Goal: Use online tool/utility

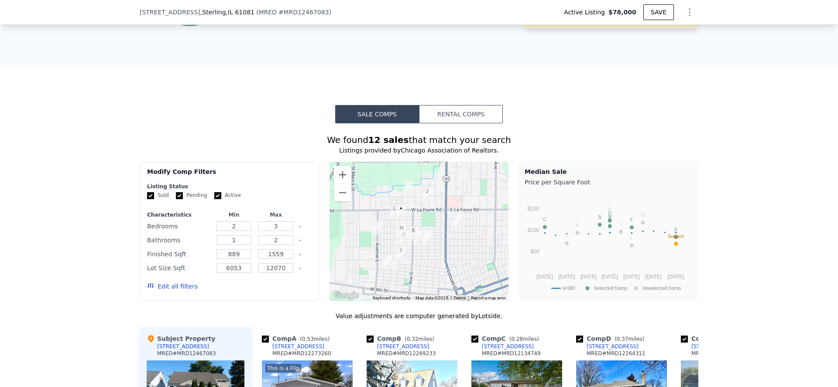
scroll to position [587, 0]
type input "$ 146,000"
type input "$ 52,713"
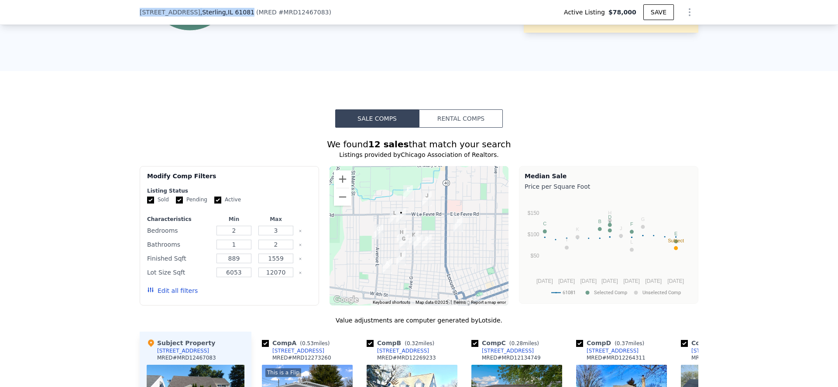
drag, startPoint x: 136, startPoint y: 10, endPoint x: 233, endPoint y: 12, distance: 96.4
click at [233, 12] on div "[STREET_ADDRESS] ( MRED # MRD12467083 ) Active Listing $78,000 SAVE" at bounding box center [419, 12] width 838 height 25
copy div "[STREET_ADDRESS]"
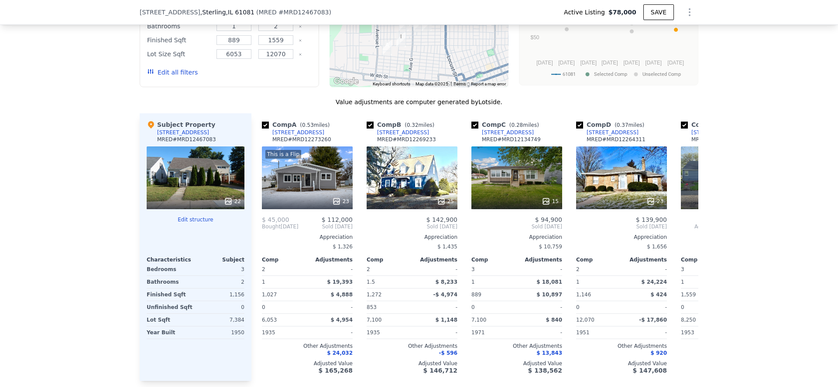
scroll to position [799, 0]
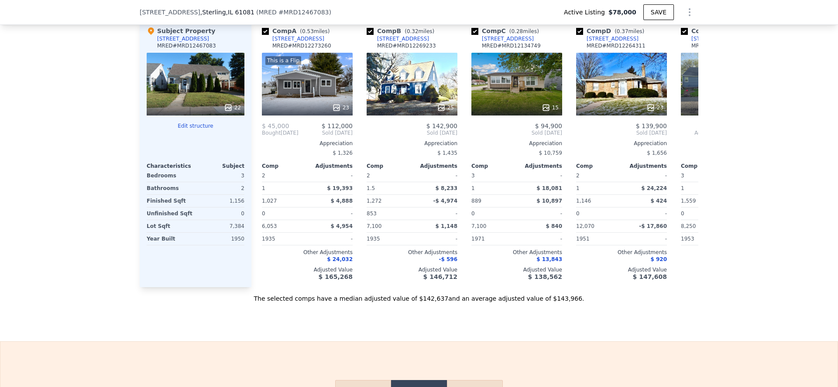
scroll to position [731, 0]
